Goal: Check status: Check status

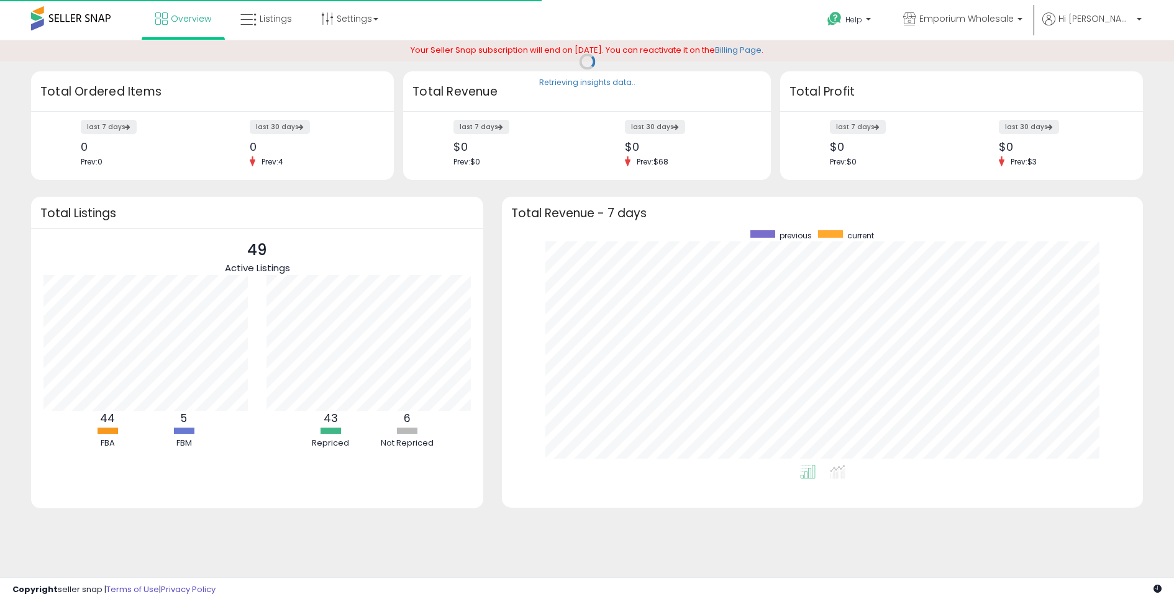
scroll to position [235, 615]
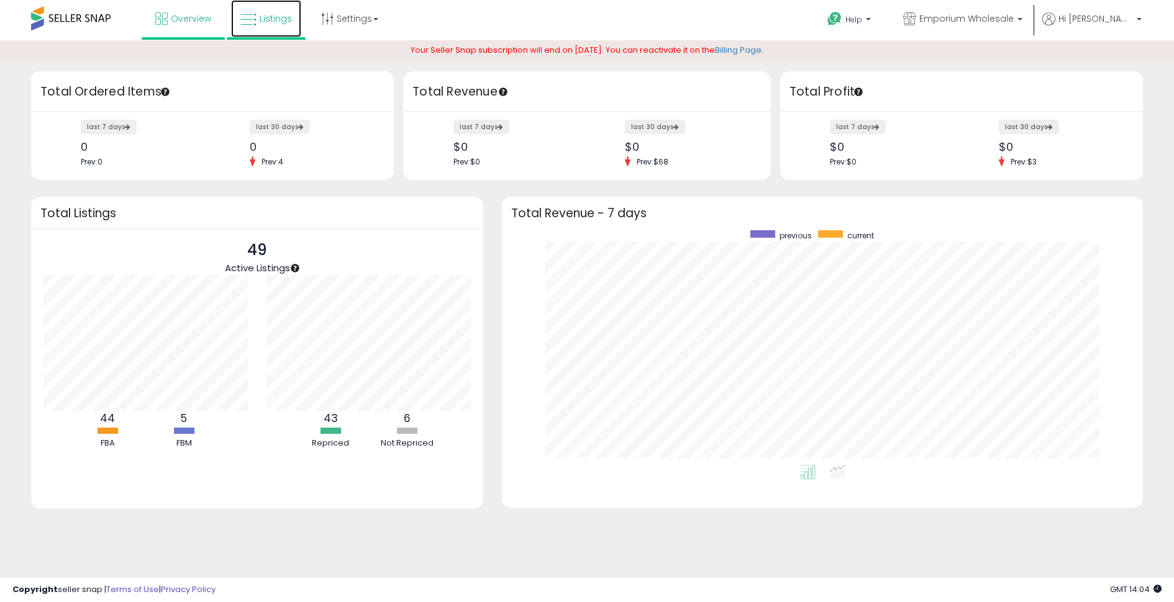
click at [278, 32] on link "Listings" at bounding box center [266, 18] width 70 height 37
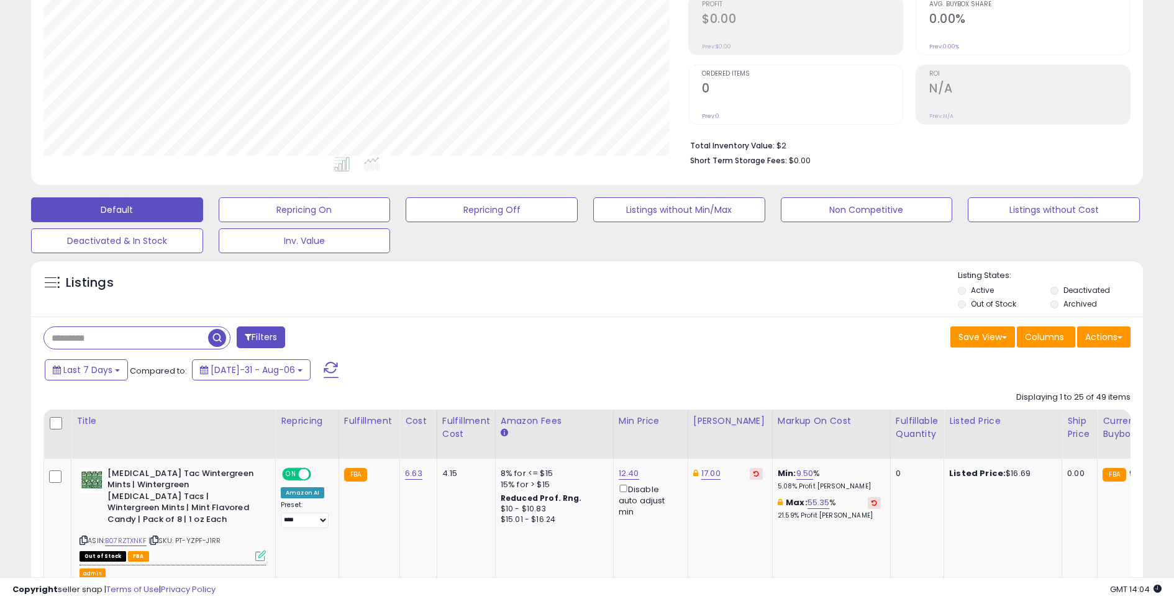
scroll to position [333, 0]
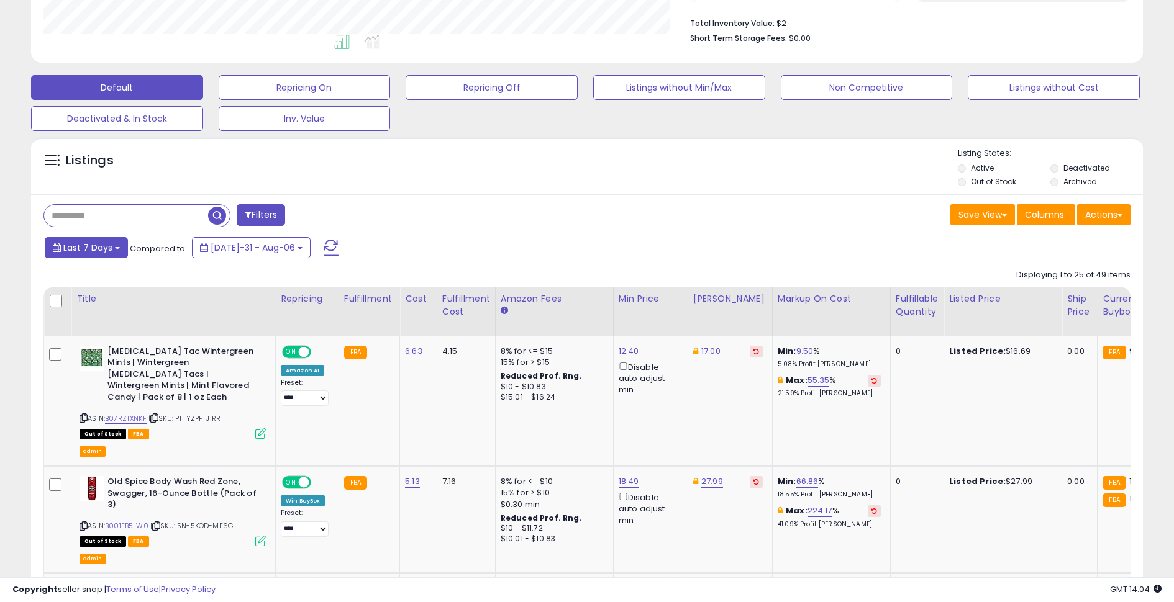
click at [101, 243] on span "Last 7 Days" at bounding box center [87, 248] width 49 height 12
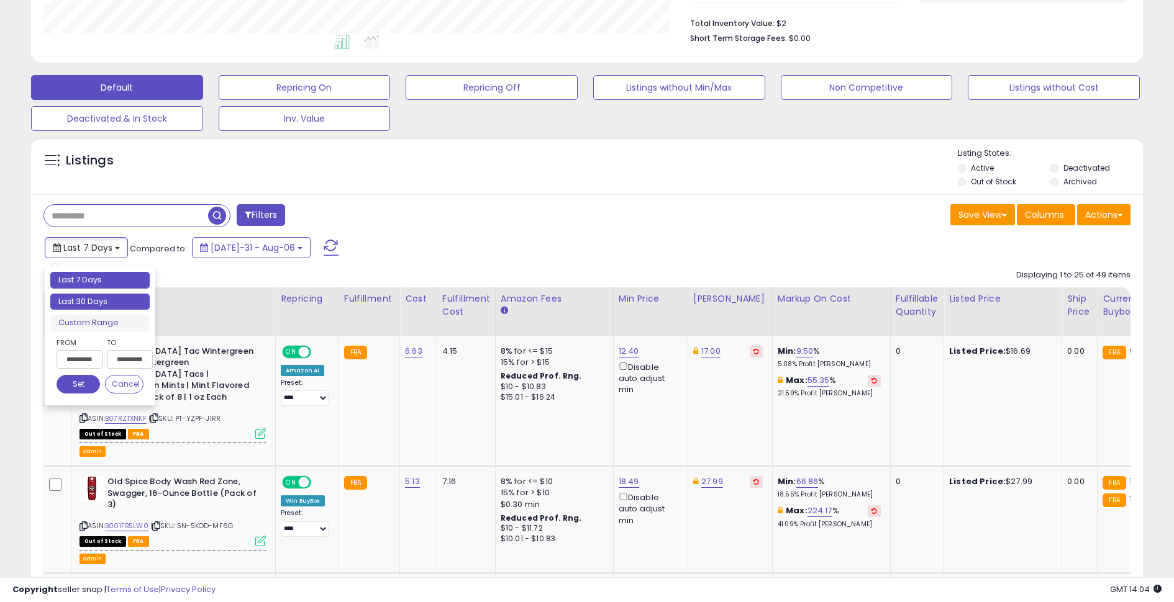
type input "**********"
click at [105, 304] on li "Last 30 Days" at bounding box center [99, 302] width 99 height 17
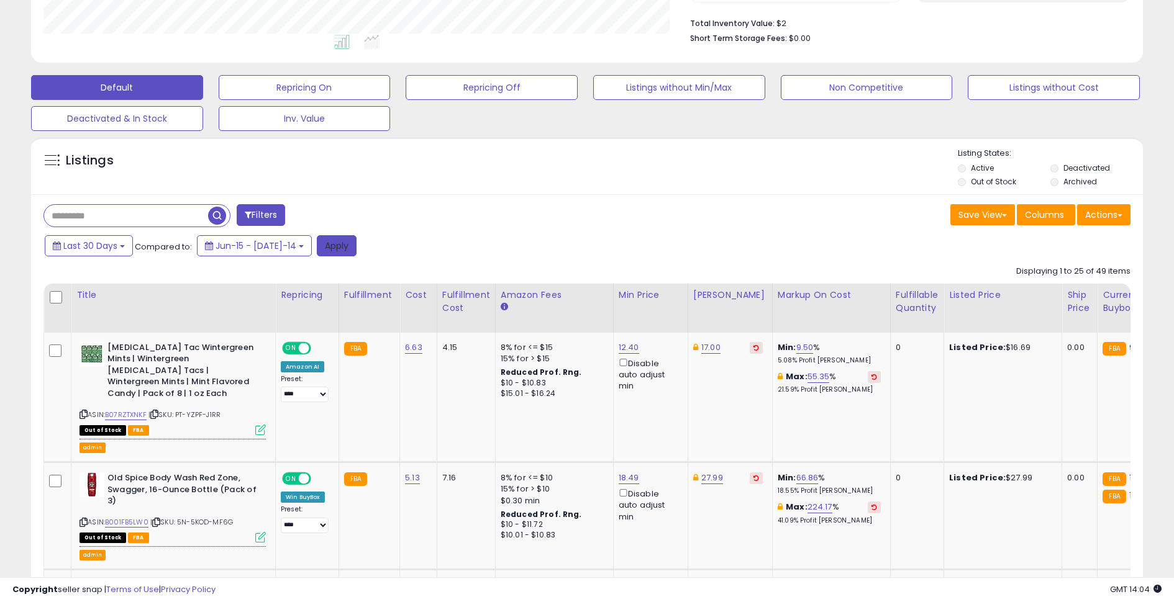
click at [317, 244] on button "Apply" at bounding box center [337, 245] width 40 height 21
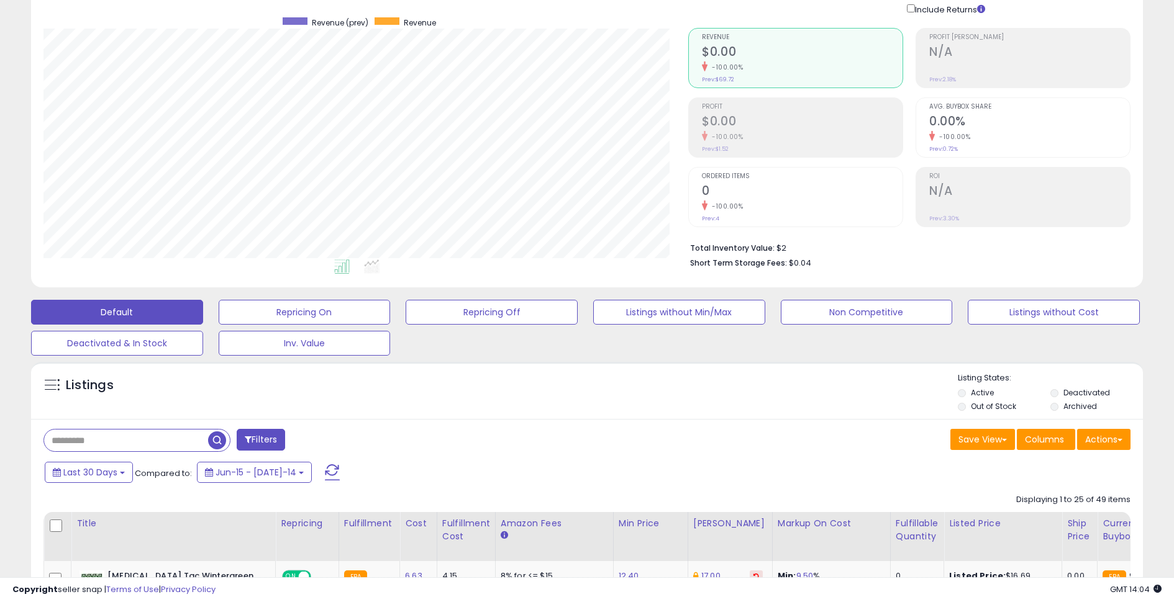
scroll to position [145, 0]
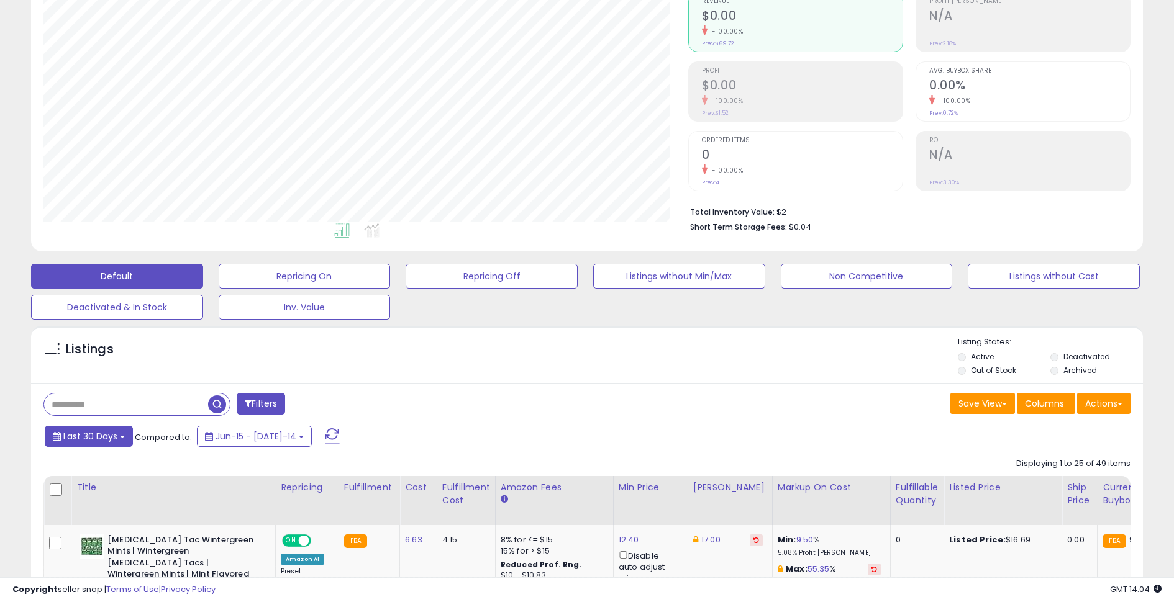
click at [113, 437] on span "Last 30 Days" at bounding box center [90, 436] width 54 height 12
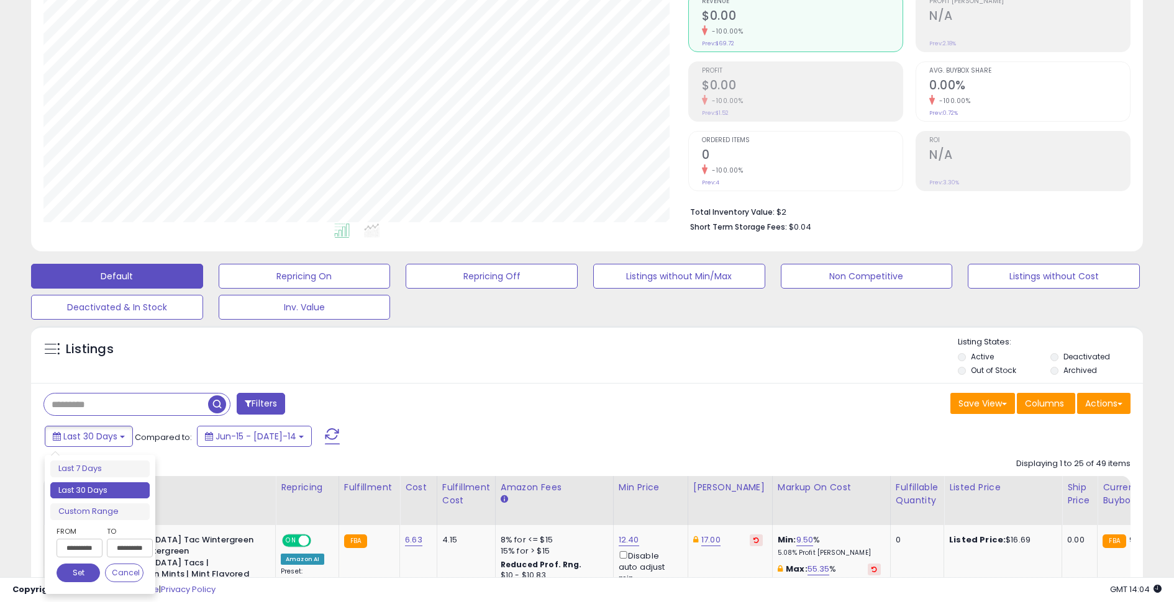
click at [94, 542] on input "**********" at bounding box center [80, 548] width 46 height 19
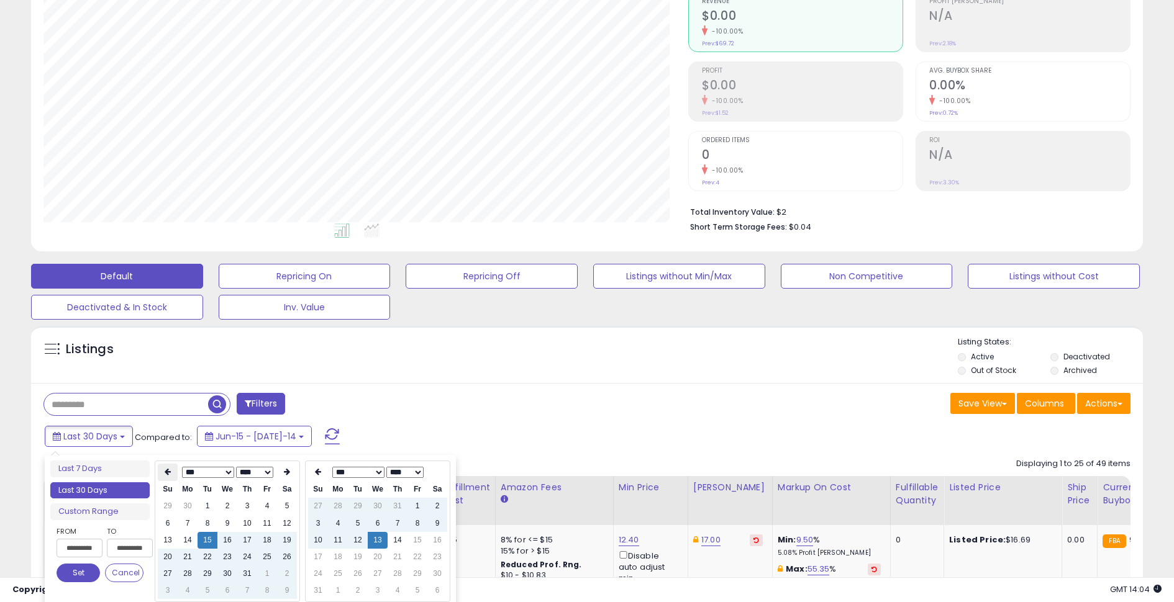
click at [172, 474] on th at bounding box center [168, 472] width 20 height 17
type input "**********"
click at [171, 522] on td "1" at bounding box center [168, 523] width 20 height 17
click at [74, 570] on button "Set" at bounding box center [78, 573] width 43 height 19
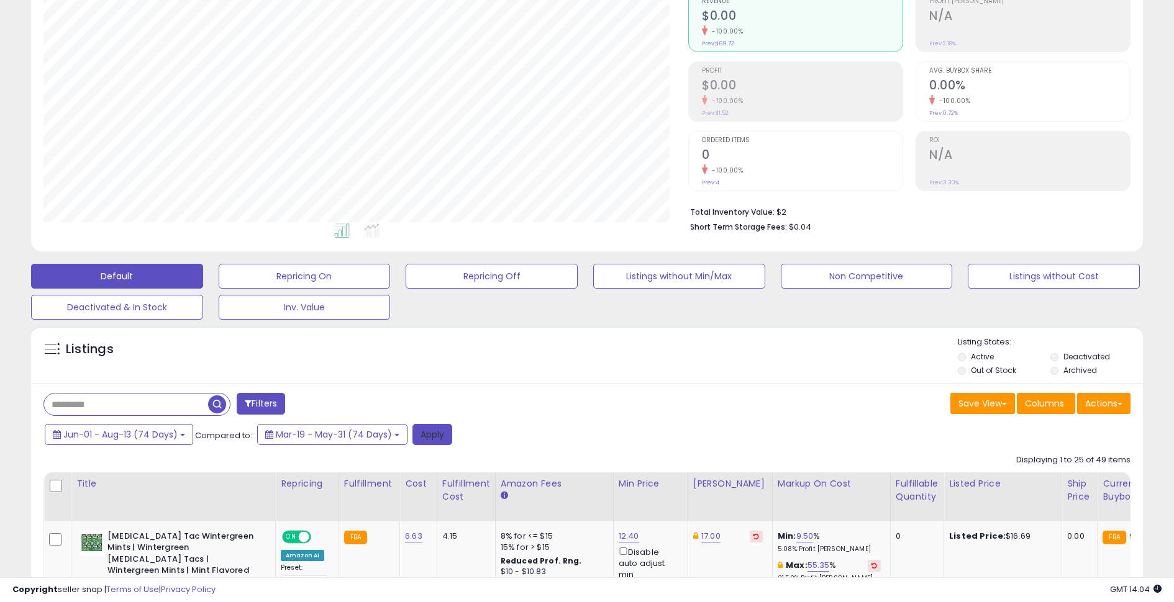
click at [440, 439] on button "Apply" at bounding box center [432, 434] width 40 height 21
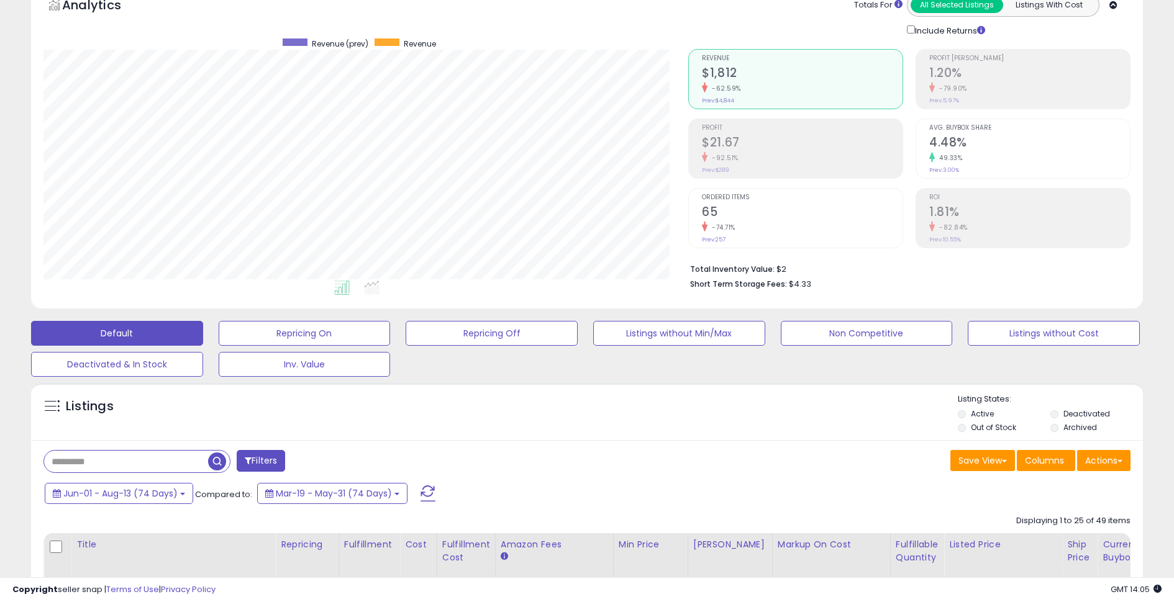
scroll to position [87, 0]
